Goal: Information Seeking & Learning: Learn about a topic

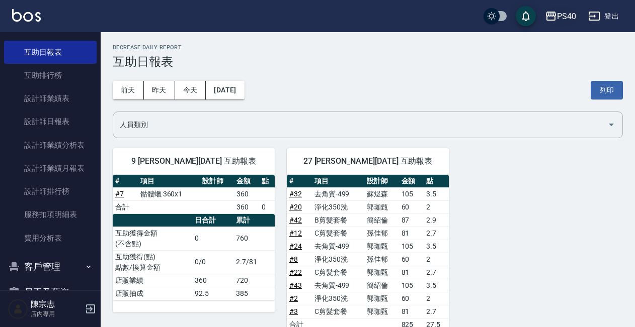
click at [572, 17] on div "PS40" at bounding box center [566, 16] width 19 height 13
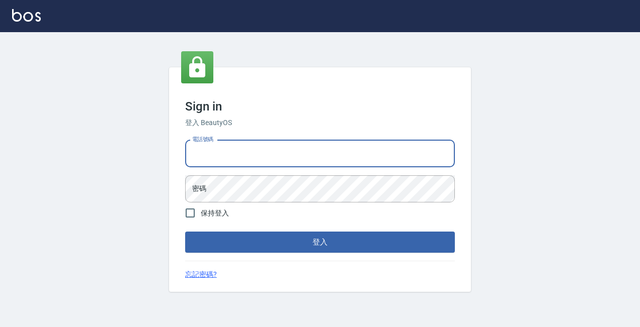
type input "0963001110"
click at [320, 242] on button "登入" at bounding box center [320, 242] width 270 height 21
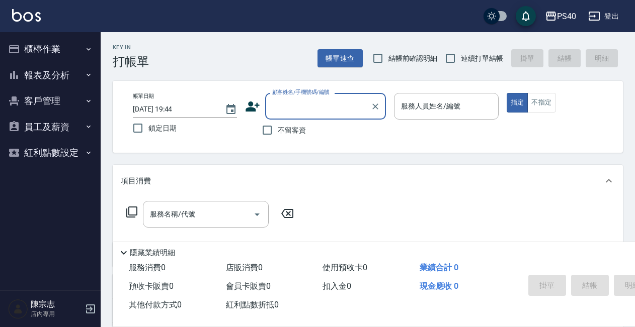
click at [45, 74] on button "報表及分析" at bounding box center [50, 75] width 93 height 26
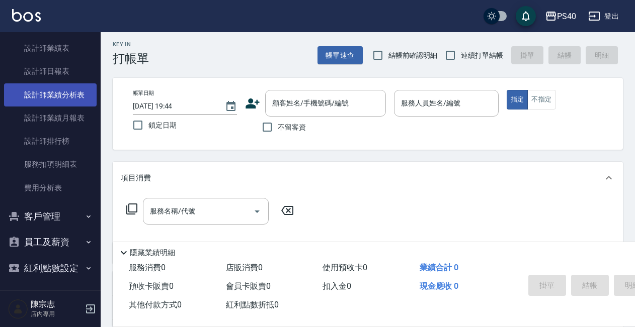
scroll to position [4, 0]
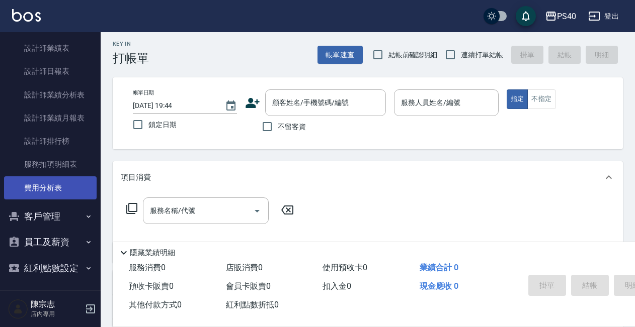
click at [62, 184] on link "費用分析表" at bounding box center [50, 188] width 93 height 23
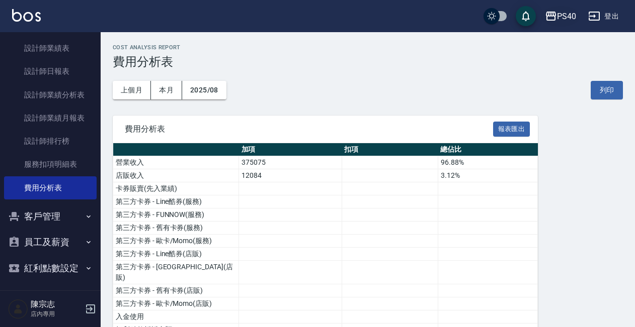
click at [563, 12] on div "PS40" at bounding box center [566, 16] width 19 height 13
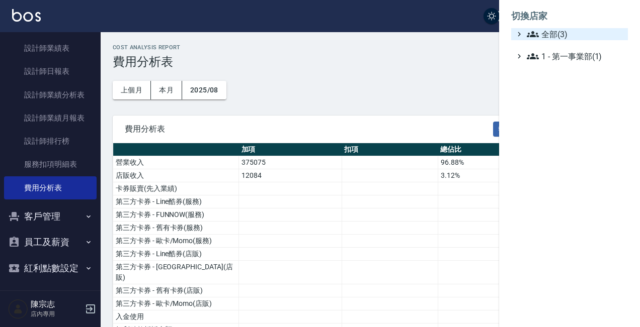
click at [556, 37] on span "全部(3)" at bounding box center [575, 34] width 97 height 12
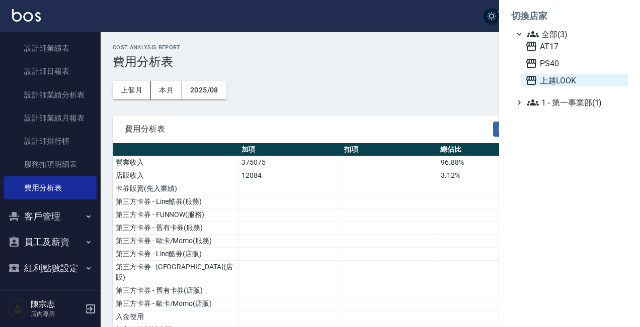
click at [571, 82] on span "上越LOOK" at bounding box center [574, 80] width 99 height 12
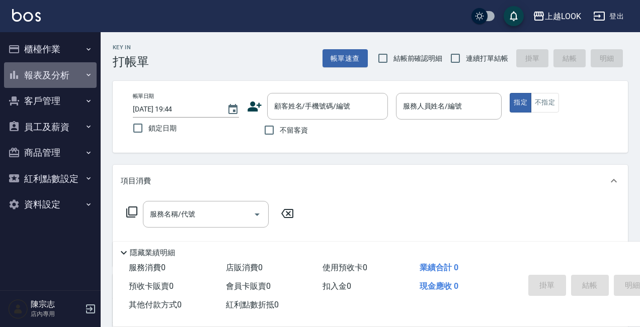
click at [46, 76] on button "報表及分析" at bounding box center [50, 75] width 93 height 26
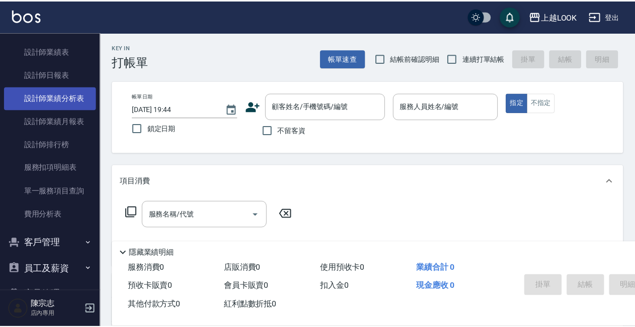
scroll to position [198, 0]
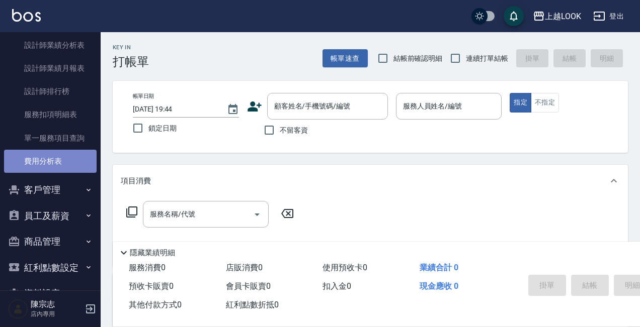
click at [62, 163] on link "費用分析表" at bounding box center [50, 161] width 93 height 23
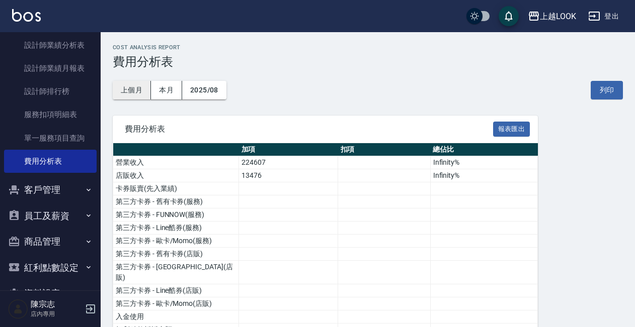
click at [139, 92] on button "上個月" at bounding box center [132, 90] width 38 height 19
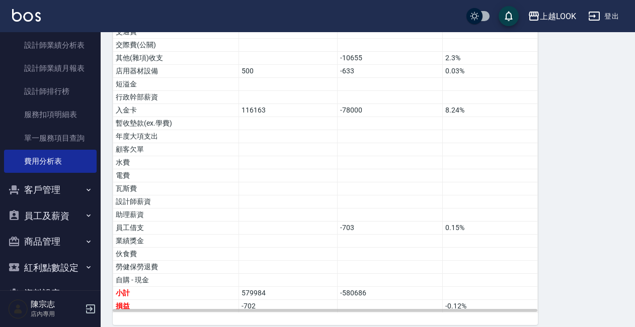
scroll to position [663, 0]
